Goal: Task Accomplishment & Management: Use online tool/utility

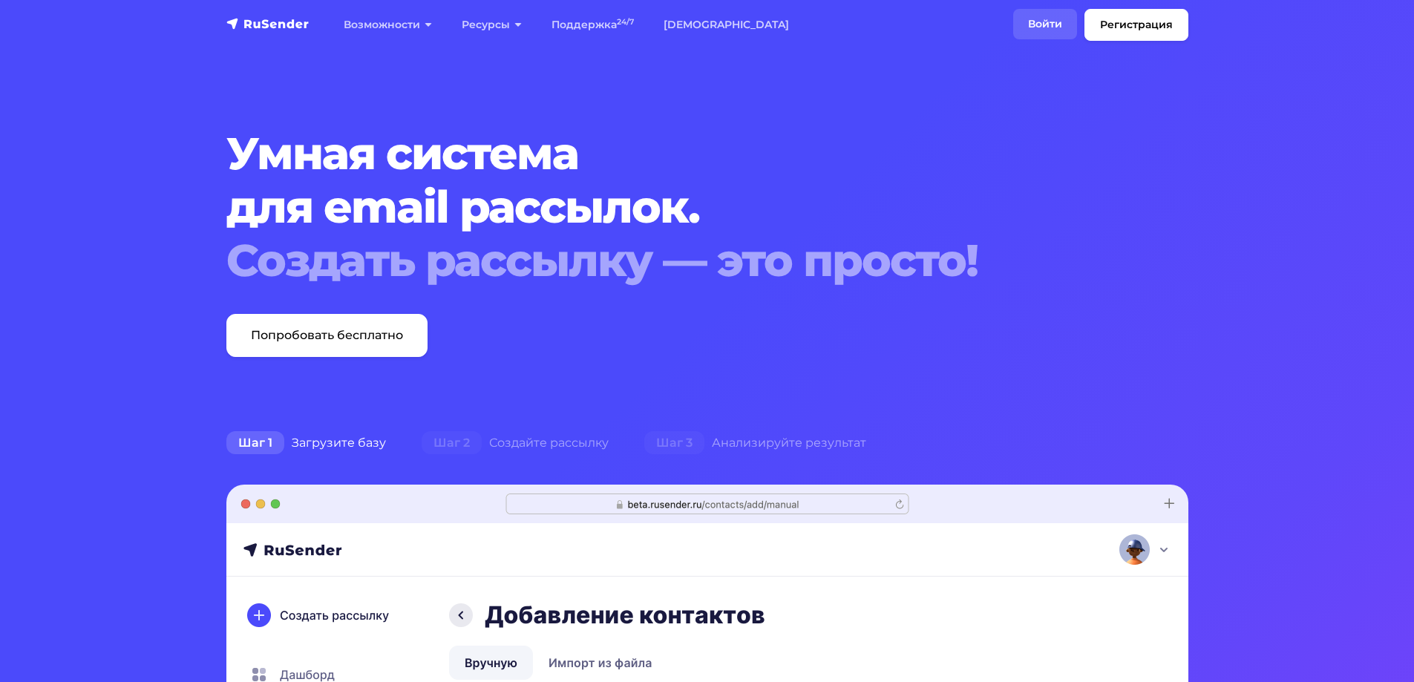
click at [1046, 10] on link "Войти" at bounding box center [1045, 24] width 64 height 30
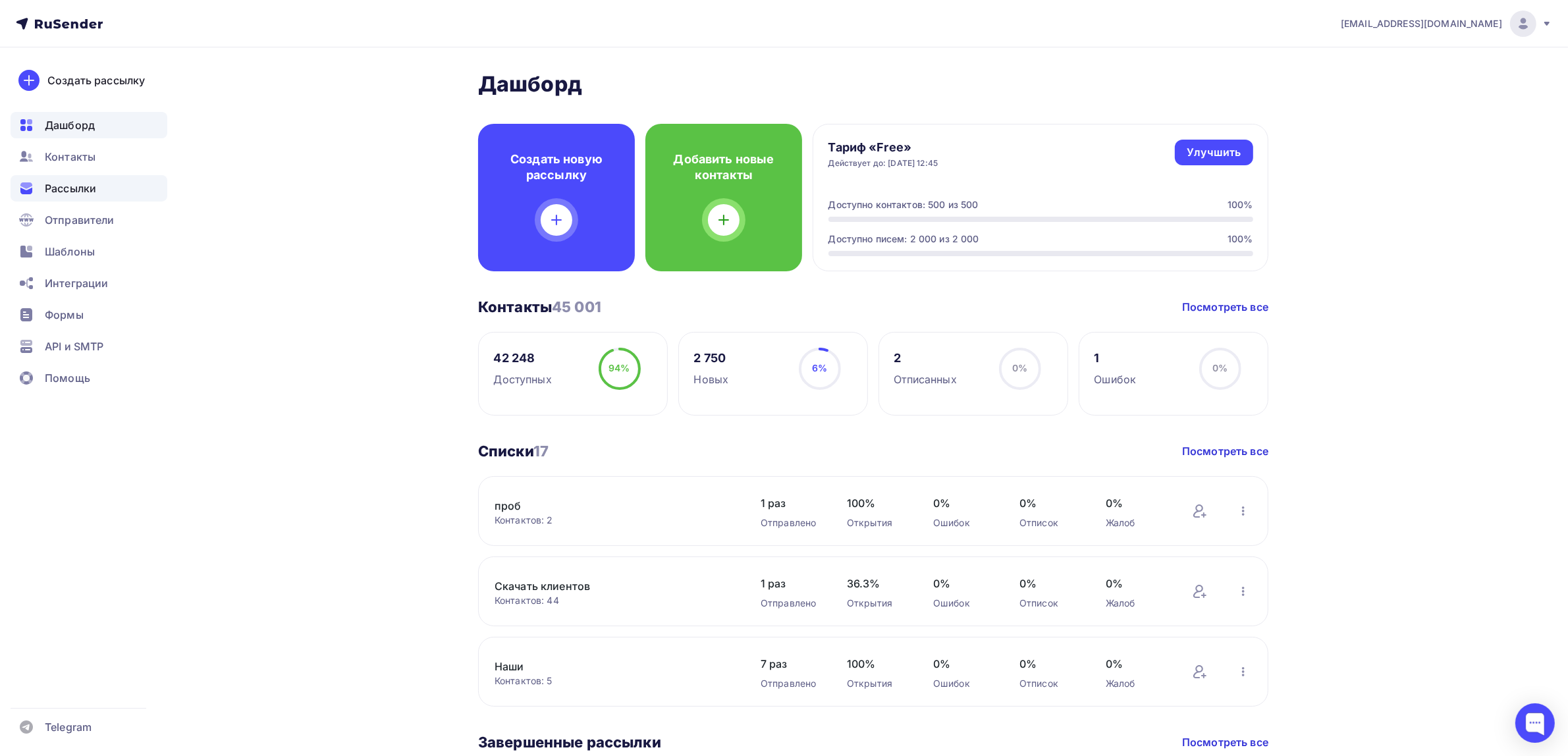
click at [83, 195] on span "Рассылки" at bounding box center [70, 188] width 51 height 16
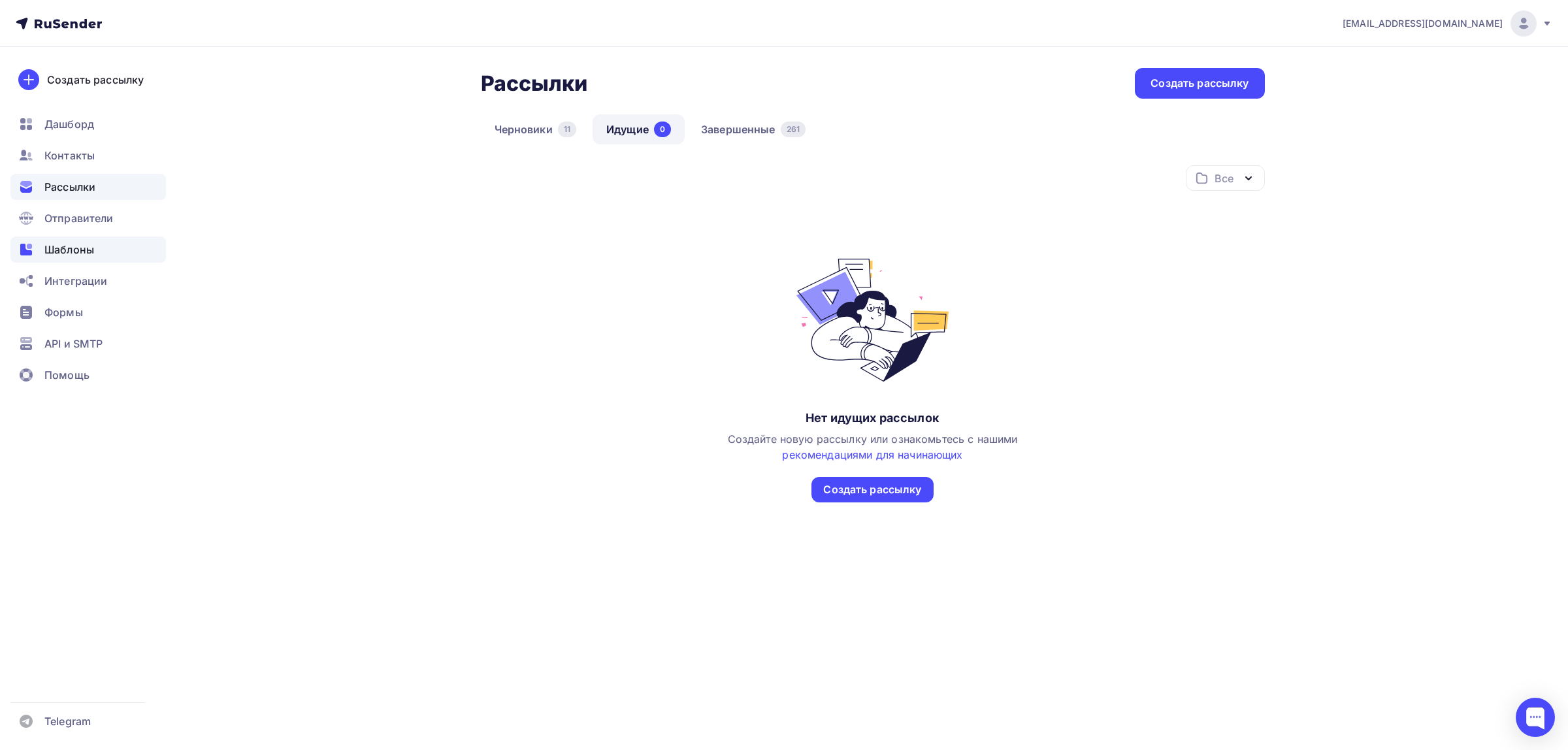
click at [103, 257] on div "Шаблоны" at bounding box center [88, 250] width 156 height 26
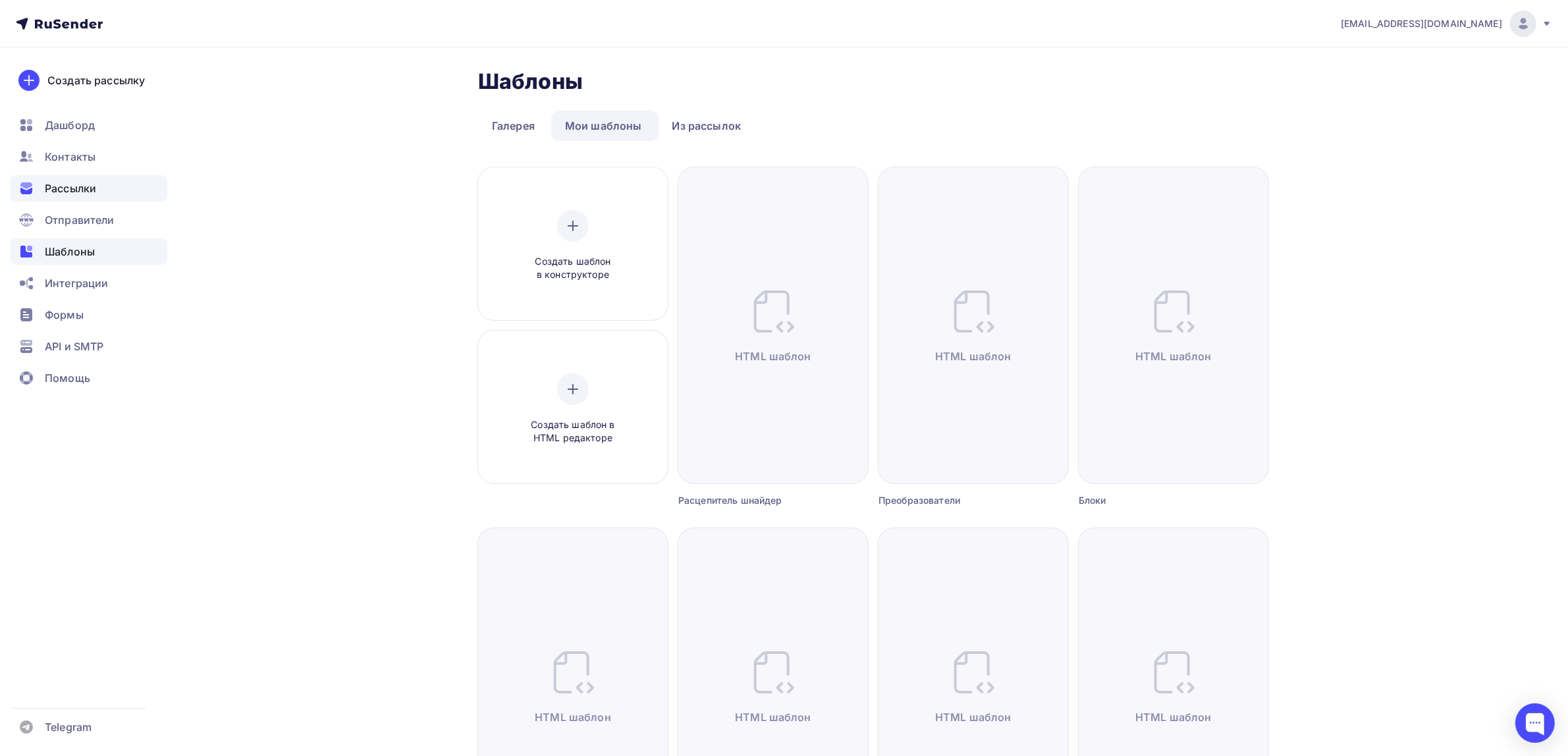
click at [59, 186] on span "Рассылки" at bounding box center [70, 188] width 51 height 16
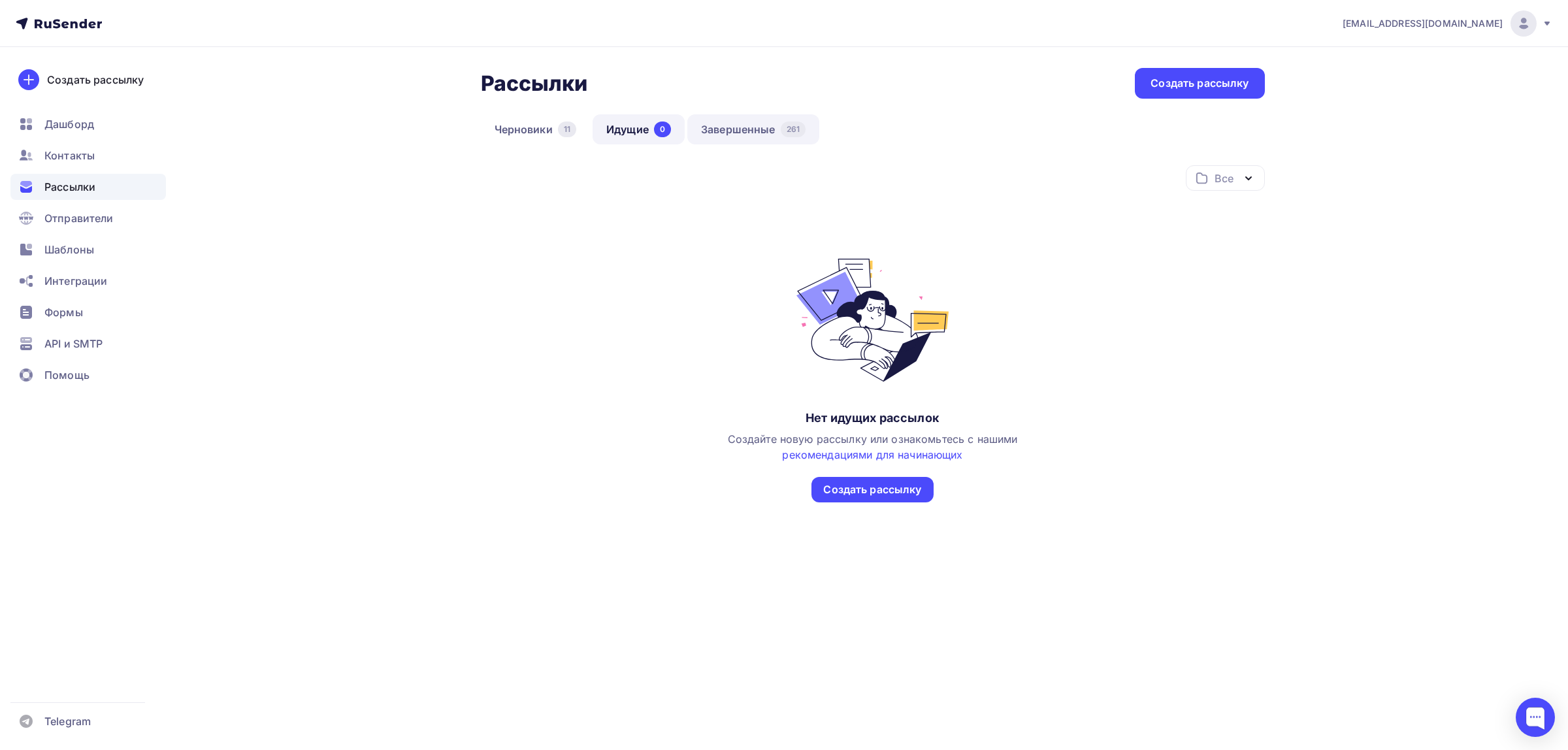
click at [707, 139] on link "Завершенные 261" at bounding box center [754, 129] width 132 height 30
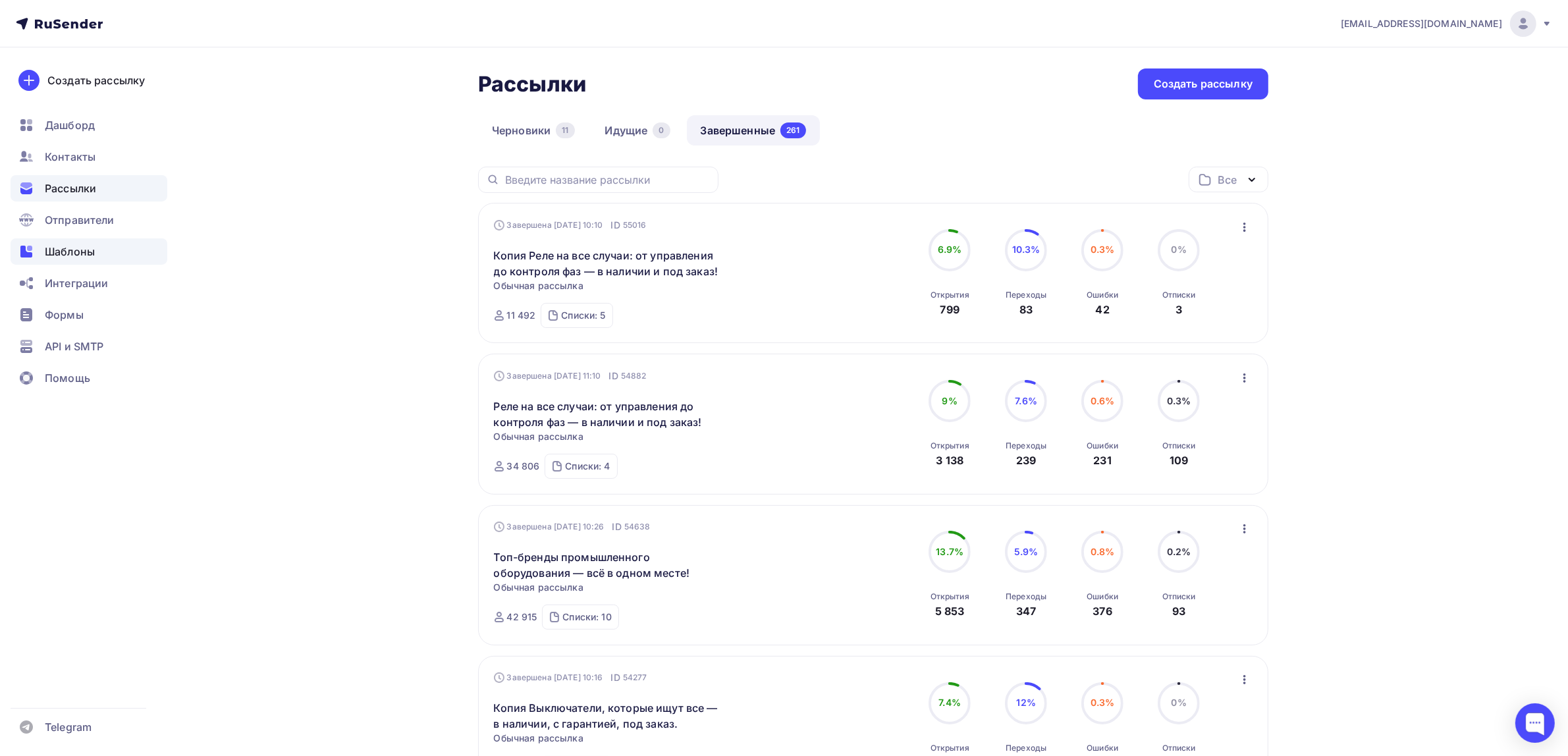
click at [76, 261] on div "Шаблоны" at bounding box center [89, 252] width 157 height 27
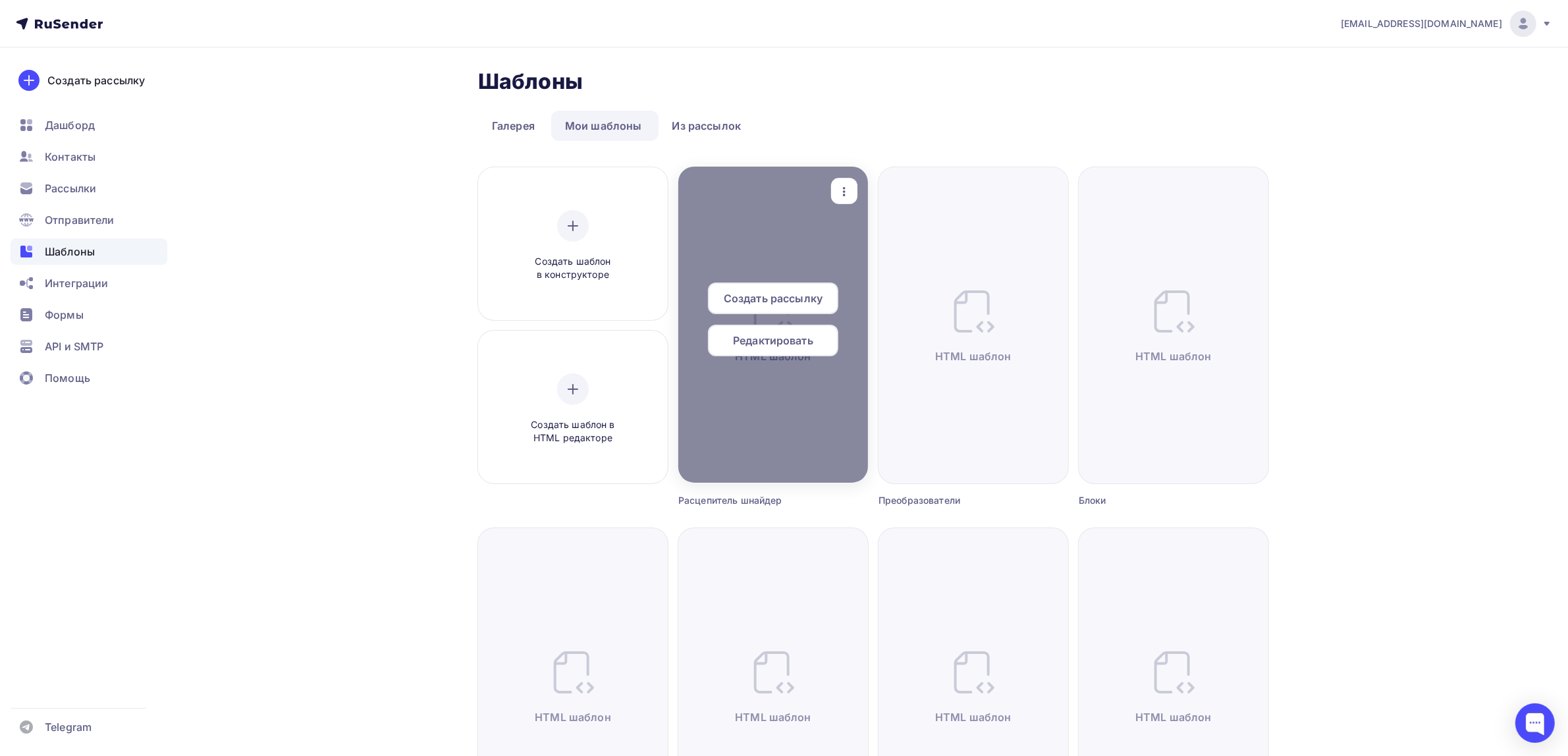
click at [848, 192] on icon "button" at bounding box center [845, 192] width 16 height 16
click at [873, 256] on div "Предпросмотр" at bounding box center [912, 256] width 81 height 16
